Goal: Information Seeking & Learning: Find specific fact

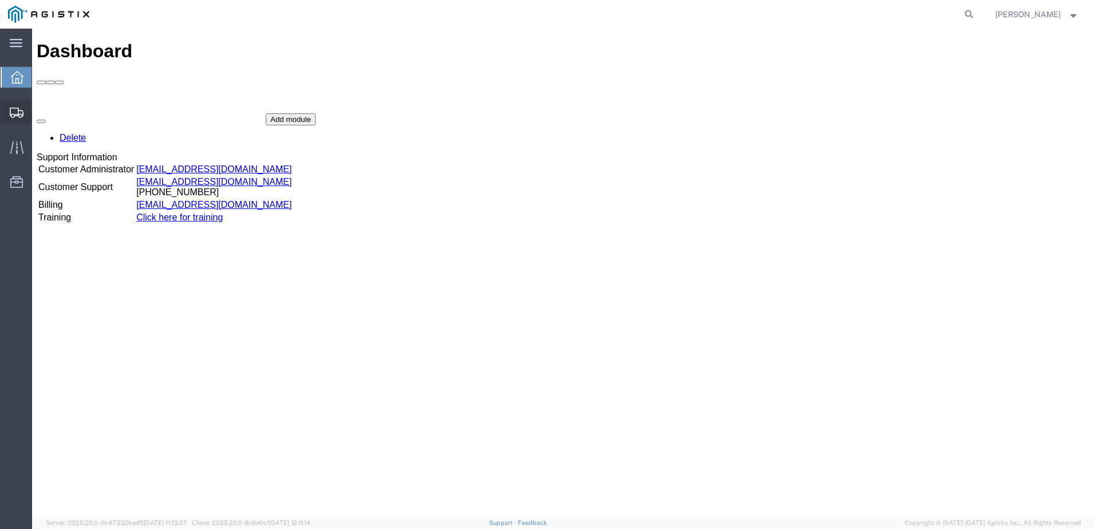
click at [17, 112] on icon at bounding box center [17, 113] width 14 height 10
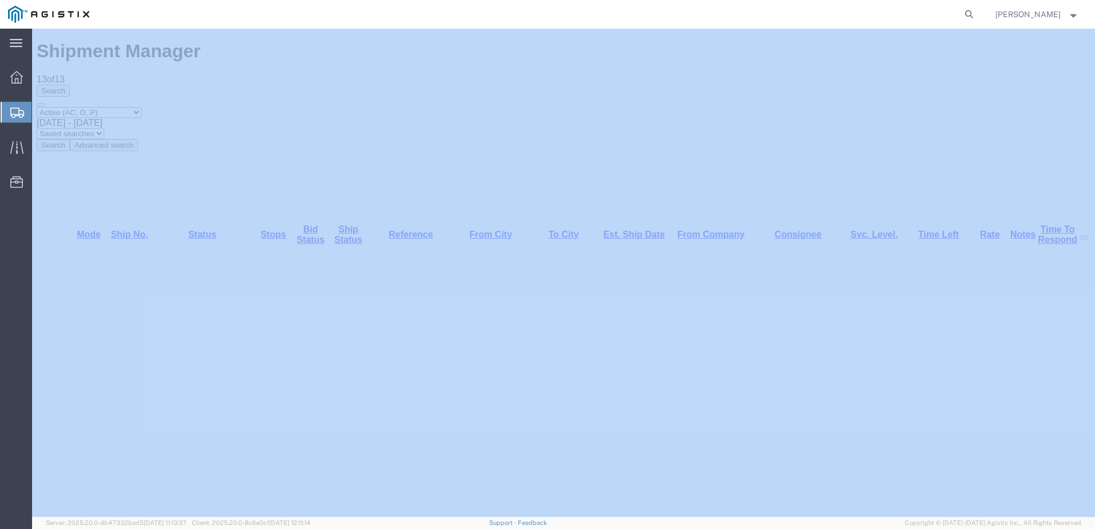
click at [992, 20] on nav "[PERSON_NAME]" at bounding box center [551, 14] width 1087 height 29
drag, startPoint x: 992, startPoint y: 20, endPoint x: 984, endPoint y: 18, distance: 8.3
click at [977, 18] on icon at bounding box center [969, 14] width 16 height 16
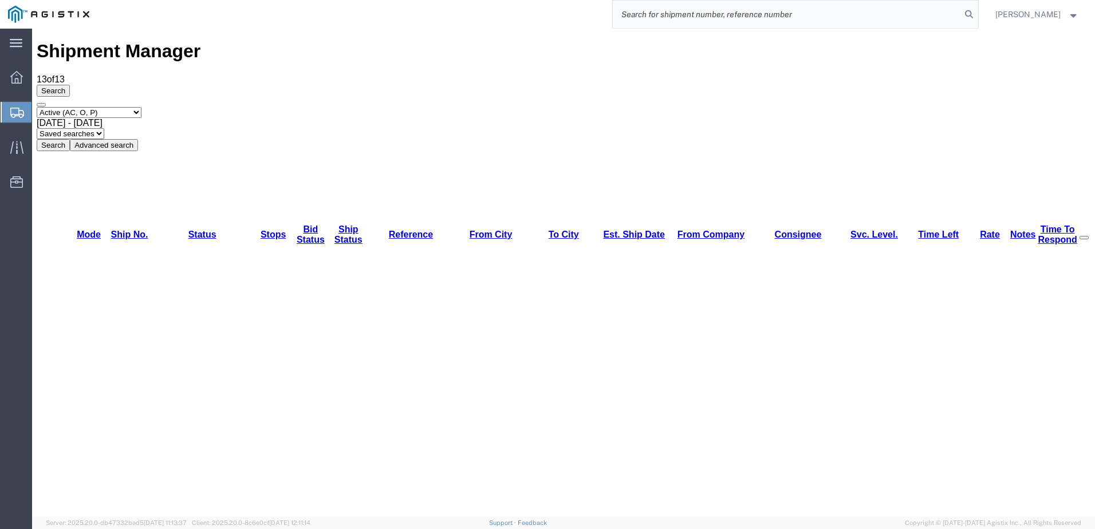
click at [804, 21] on input "search" at bounding box center [787, 14] width 348 height 27
type input "57038730"
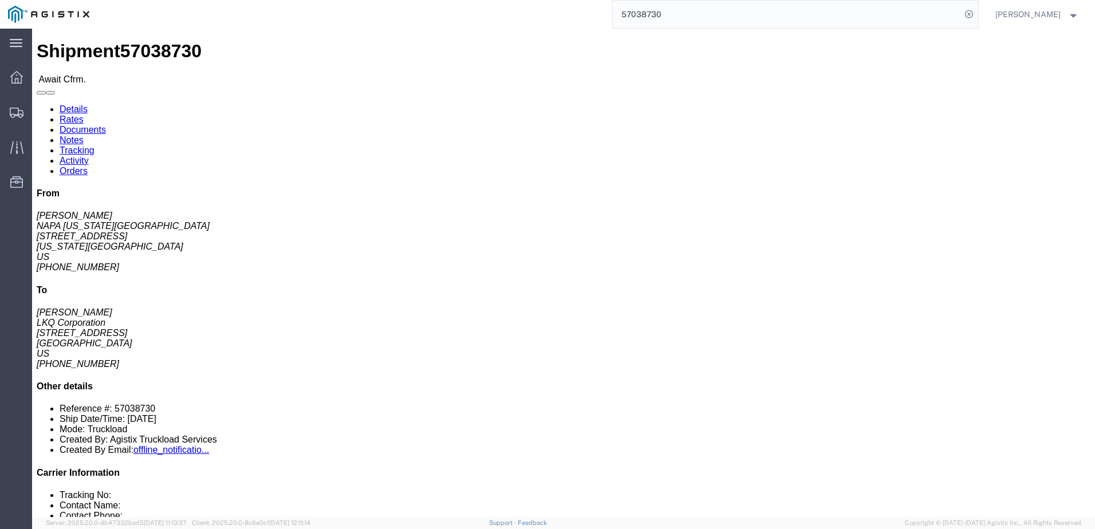
click link "Notes"
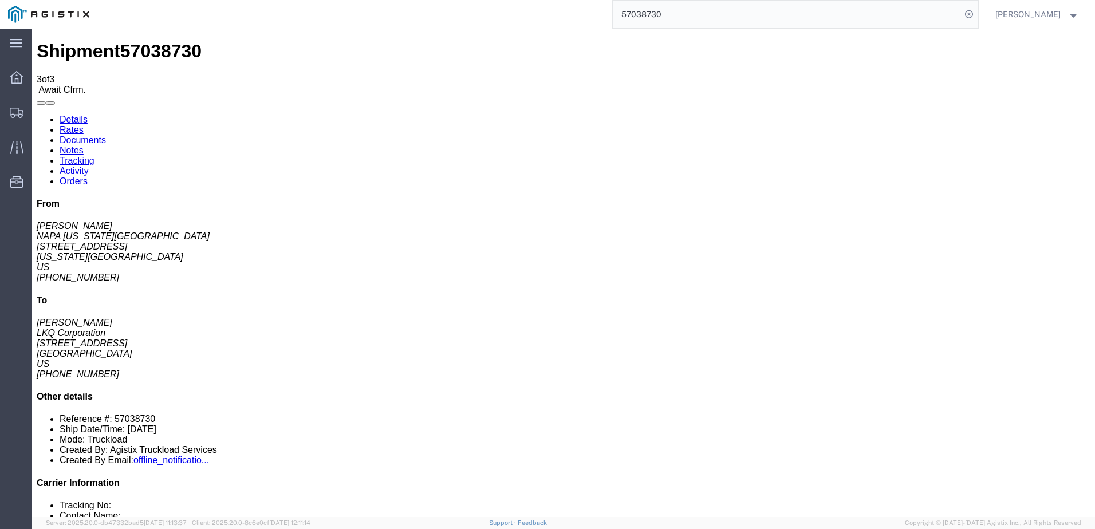
click at [85, 115] on link "Details" at bounding box center [74, 120] width 28 height 10
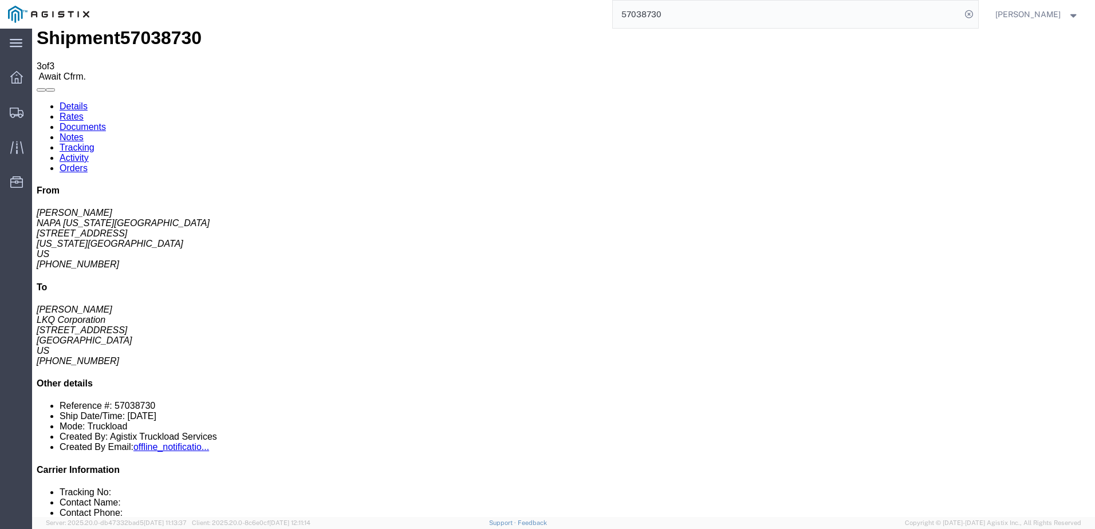
scroll to position [57, 0]
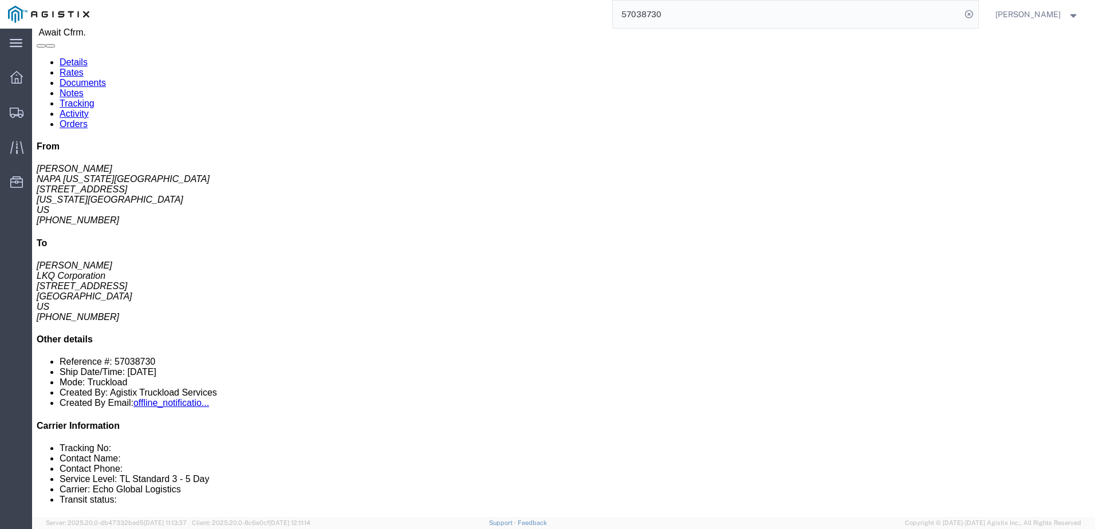
click link "Notes"
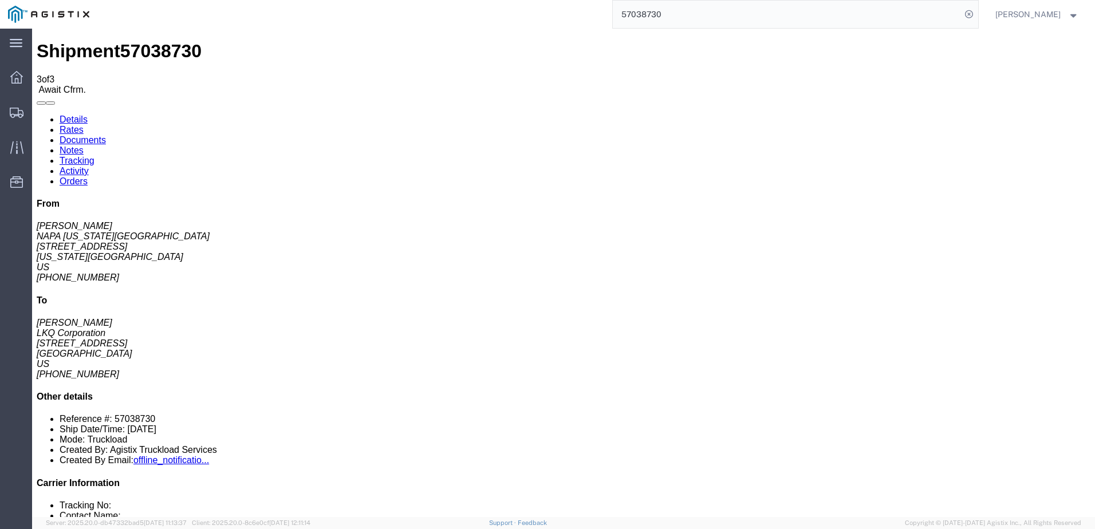
click at [77, 115] on link "Details" at bounding box center [74, 120] width 28 height 10
click link "Rates"
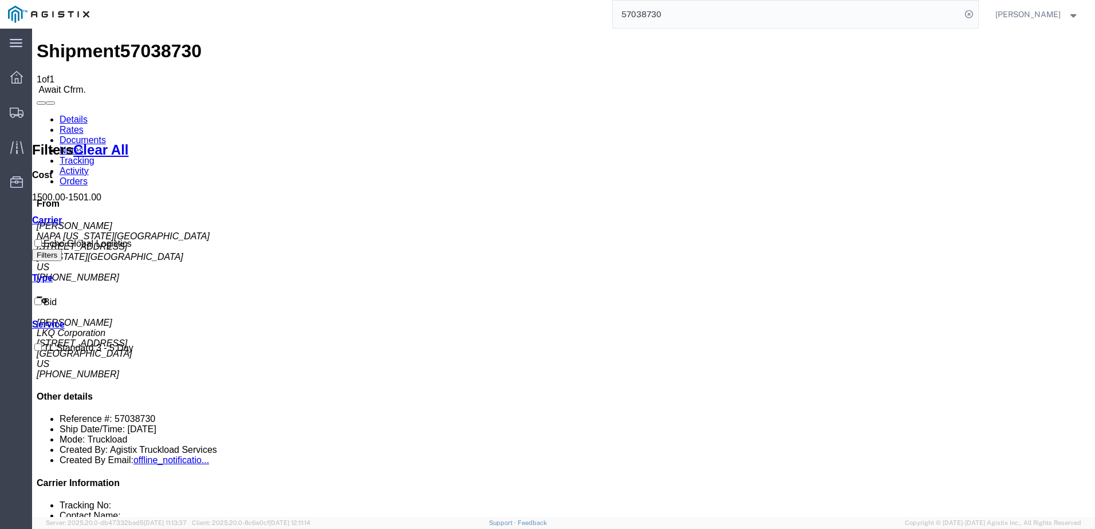
click at [71, 115] on link "Details" at bounding box center [74, 120] width 28 height 10
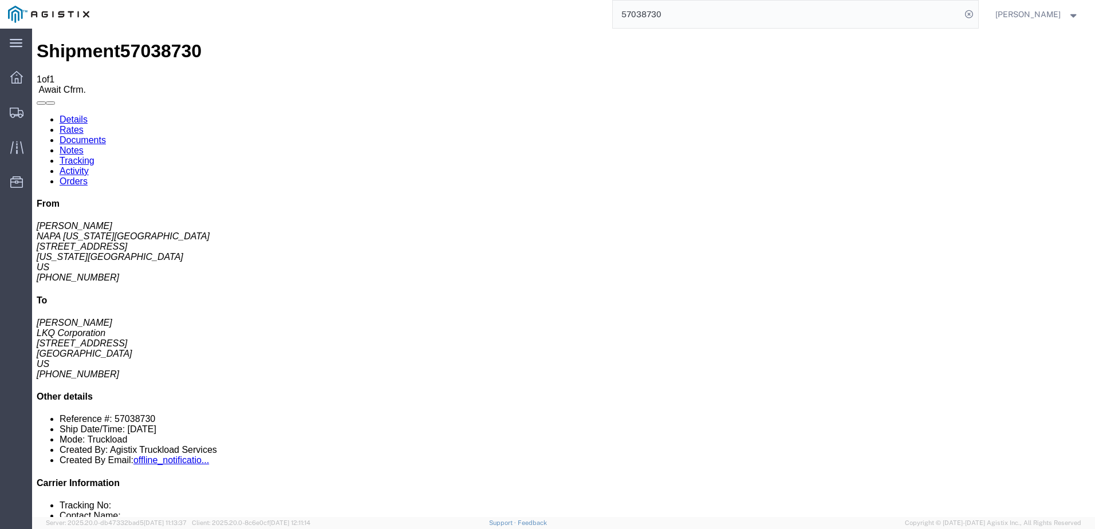
drag, startPoint x: 306, startPoint y: 183, endPoint x: 220, endPoint y: 182, distance: 86.5
click address "LKQ Corporation ([PERSON_NAME]) 1760 [STREET_ADDRESS] [PHONE_NUMBER] [EMAIL_ADD…"
copy address "[EMAIL_ADDRESS][DOMAIN_NAME]"
